Goal: Information Seeking & Learning: Learn about a topic

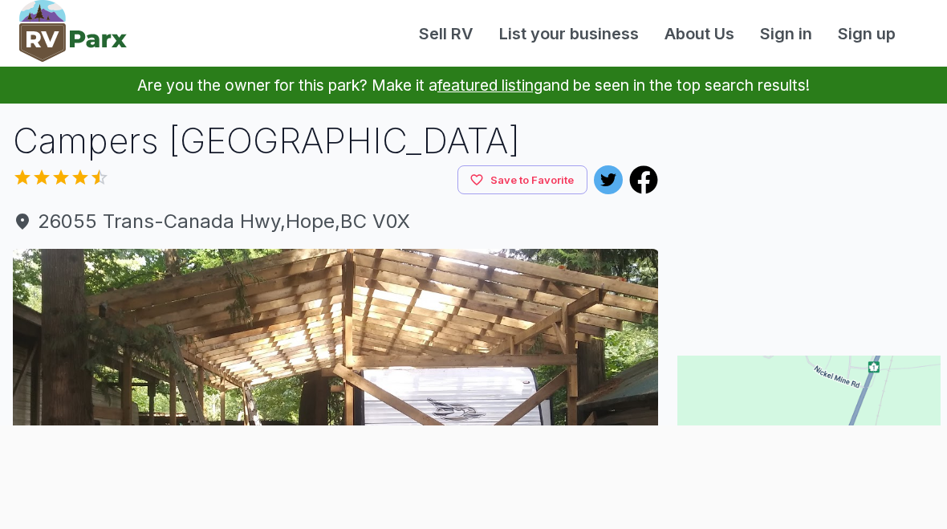
click at [299, 145] on h1 "Campers [GEOGRAPHIC_DATA]" at bounding box center [335, 140] width 645 height 49
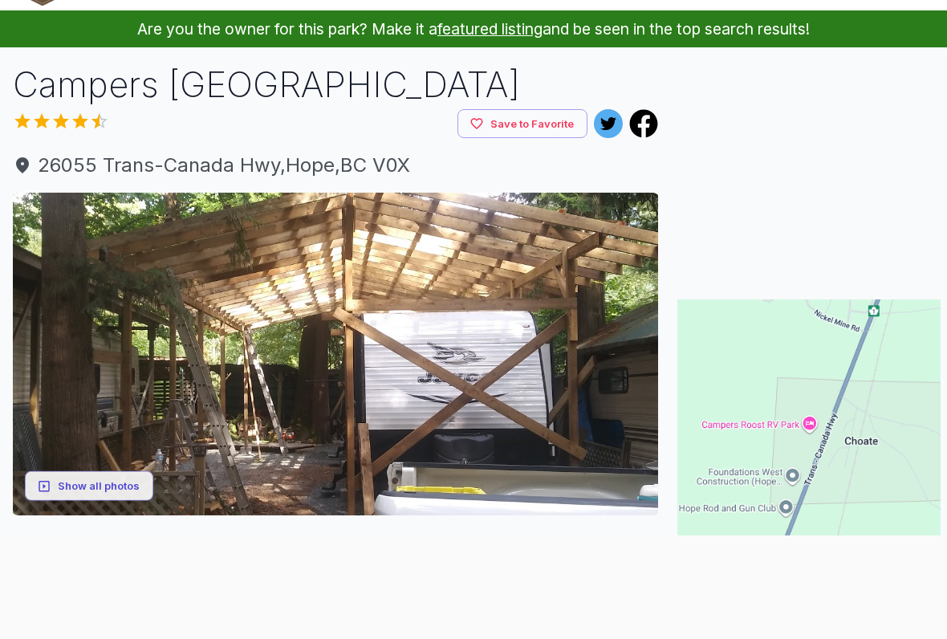
scroll to position [56, 0]
click at [110, 486] on button "Show all photos" at bounding box center [89, 486] width 128 height 30
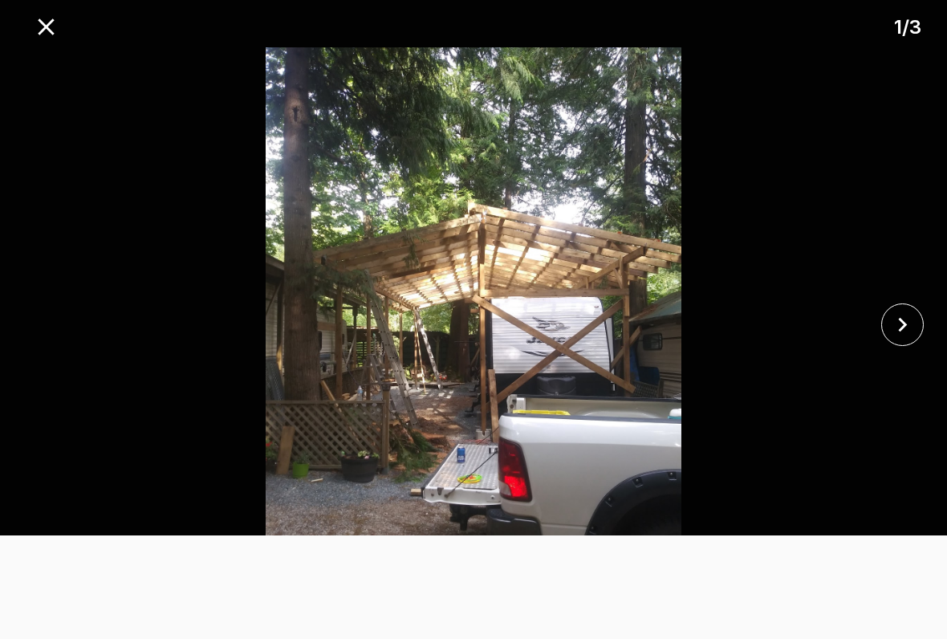
click at [900, 335] on icon "close" at bounding box center [902, 325] width 28 height 28
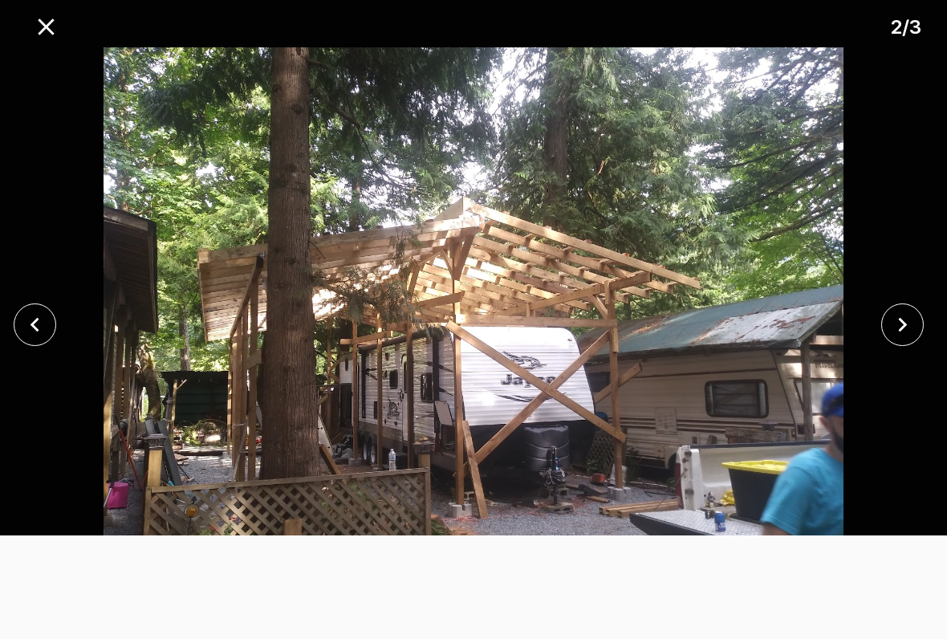
click at [900, 323] on icon "close" at bounding box center [902, 325] width 28 height 28
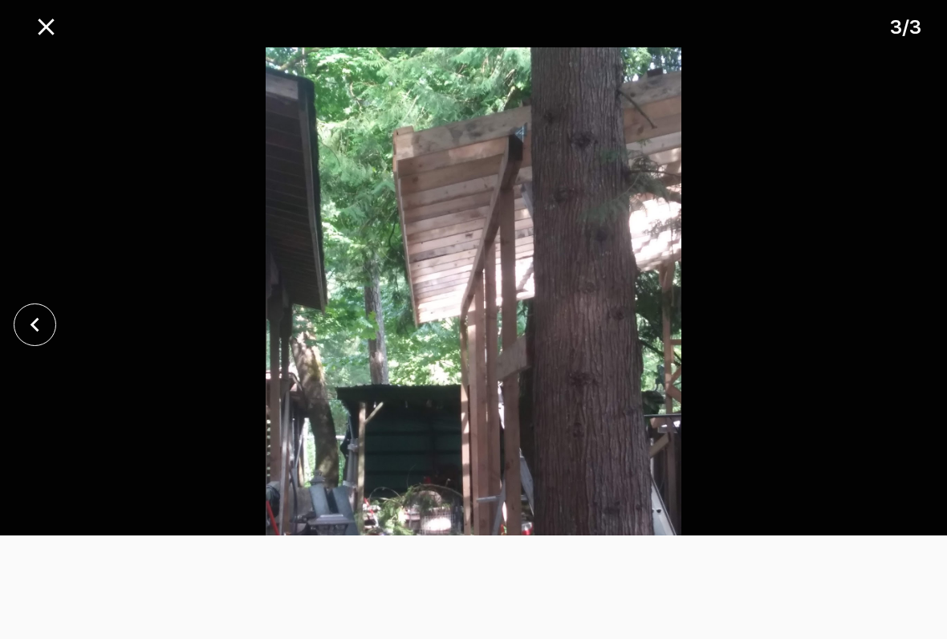
click at [30, 329] on icon "close" at bounding box center [35, 325] width 28 height 28
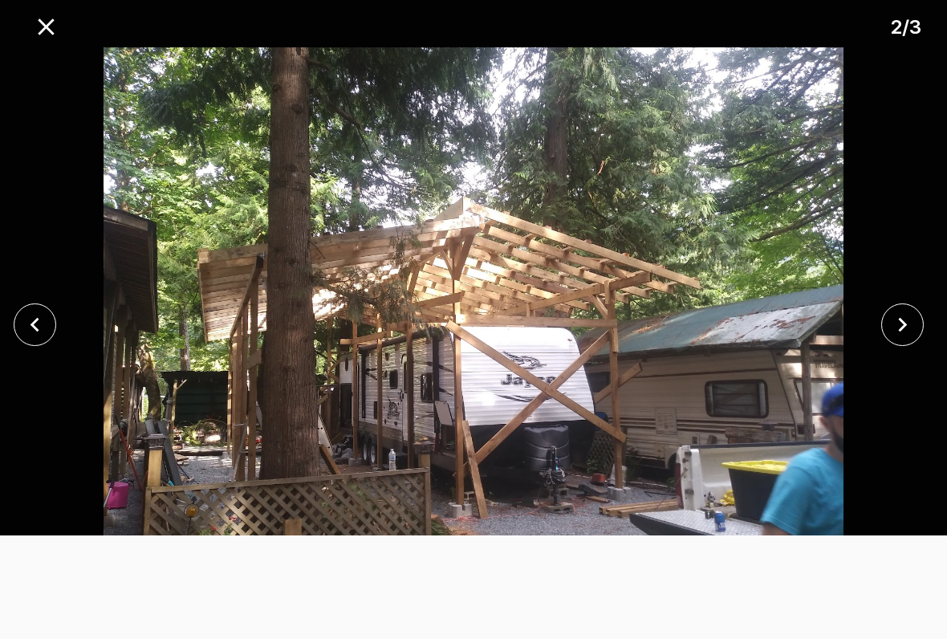
click at [41, 344] on button "close" at bounding box center [35, 324] width 43 height 43
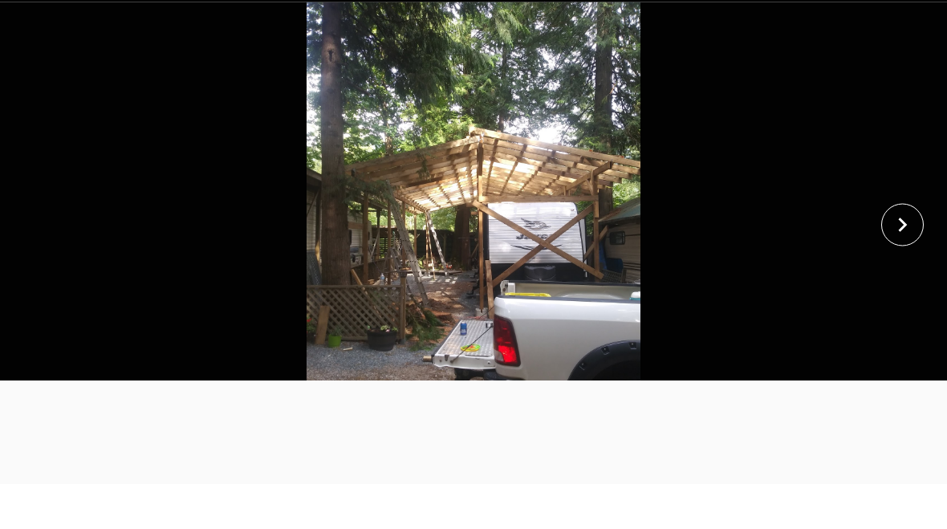
scroll to position [101, 0]
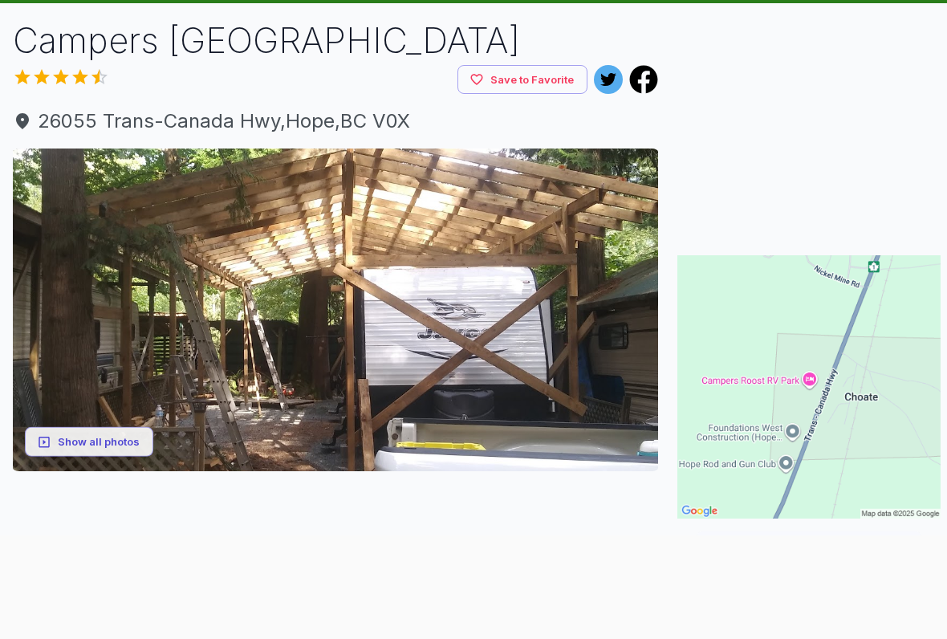
scroll to position [100, 0]
click at [102, 438] on button "Show all photos" at bounding box center [89, 442] width 128 height 30
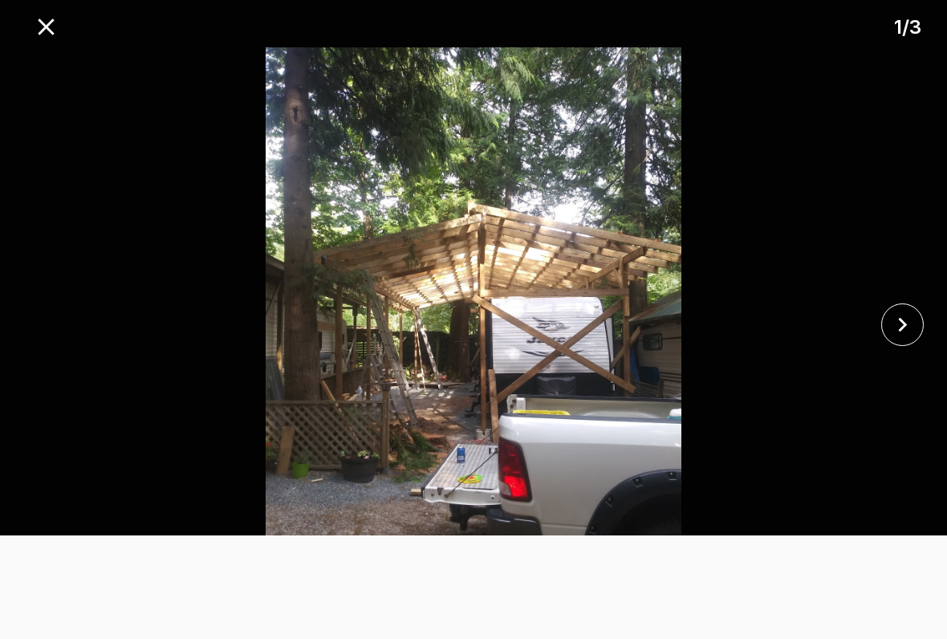
click at [902, 332] on icon "close" at bounding box center [902, 325] width 28 height 28
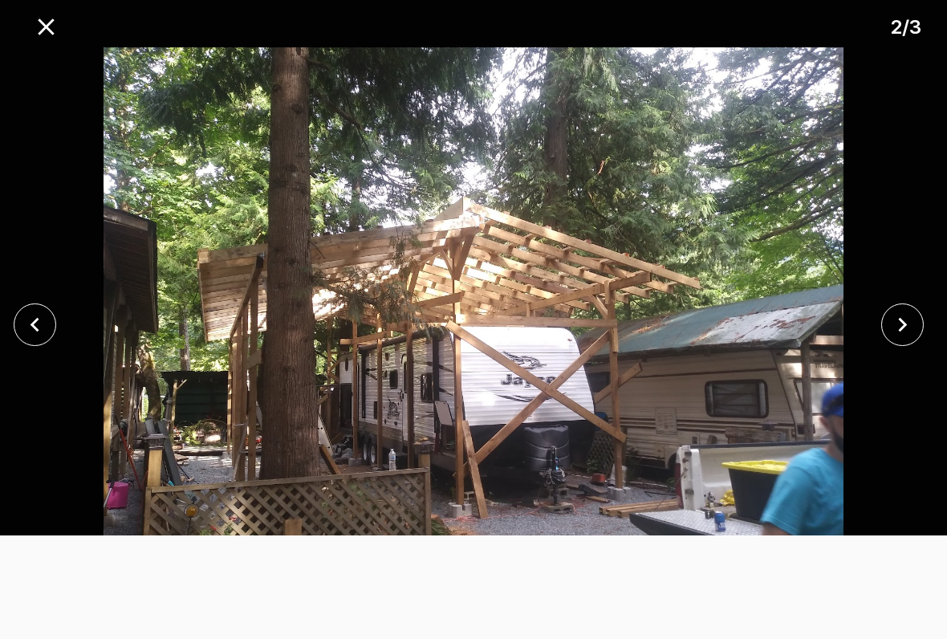
click at [910, 334] on icon "close" at bounding box center [902, 325] width 28 height 28
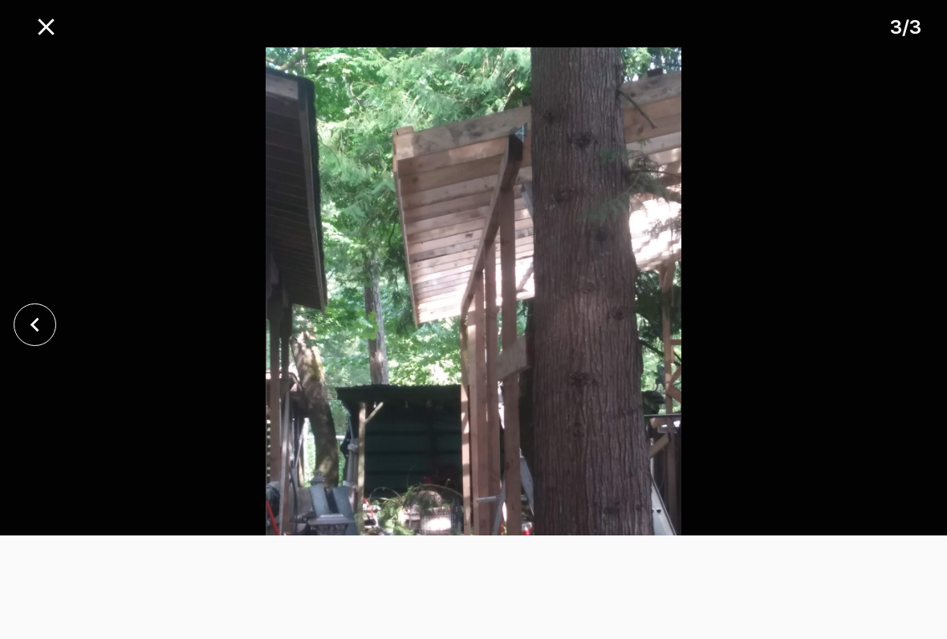
click at [34, 338] on icon "close" at bounding box center [35, 325] width 28 height 28
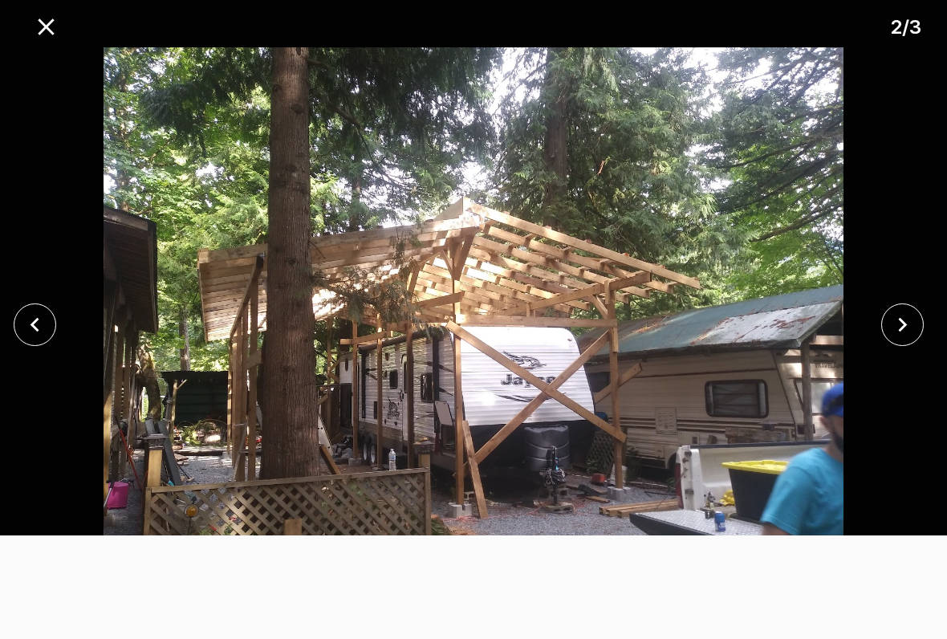
click at [25, 340] on button "close" at bounding box center [35, 324] width 43 height 43
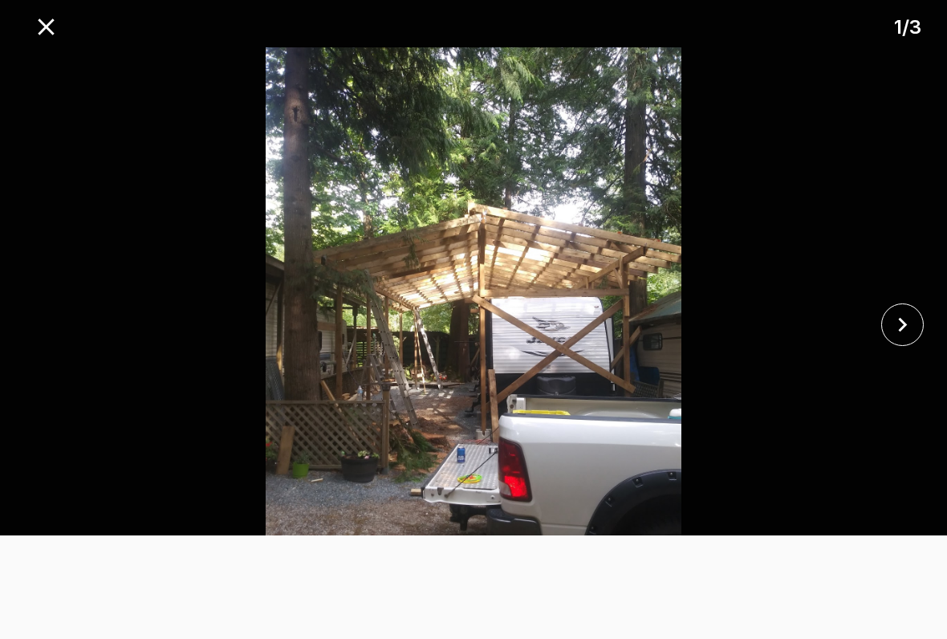
click at [75, 218] on div at bounding box center [473, 324] width 947 height 555
click at [49, 39] on icon "close" at bounding box center [46, 27] width 28 height 28
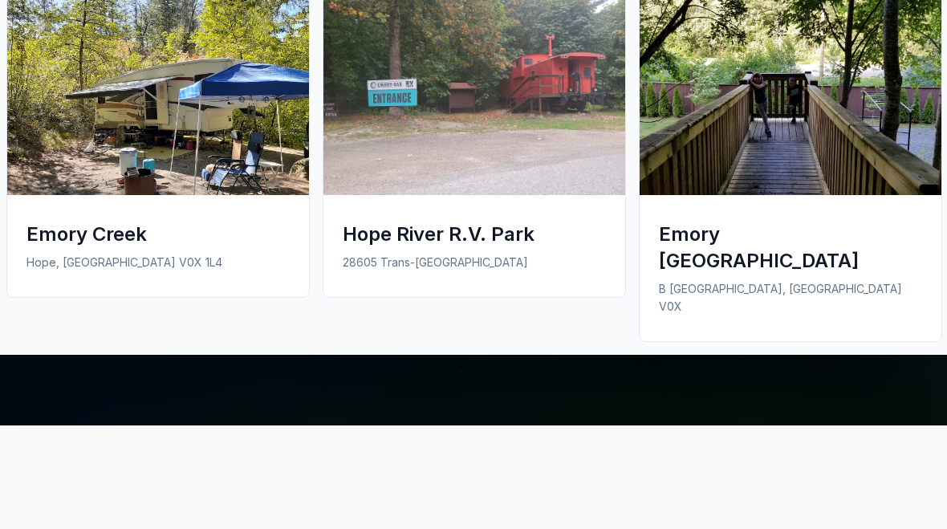
scroll to position [1634, 0]
